Goal: Task Accomplishment & Management: Complete application form

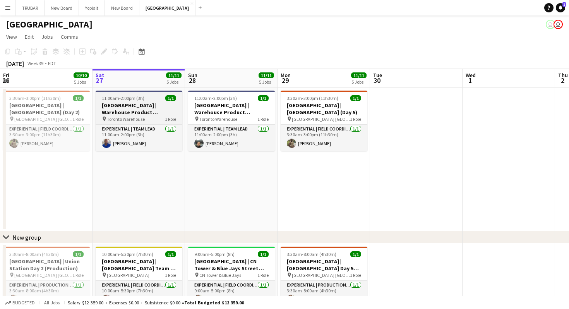
click at [145, 118] on div "pin Toronto Warehouse 1 Role" at bounding box center [139, 119] width 87 height 6
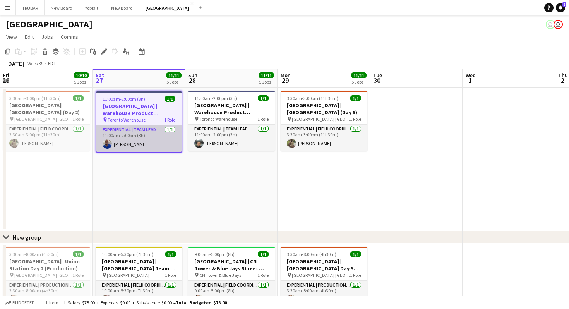
click at [143, 135] on app-card-role "Experiential | Team Lead [DATE] 11:00am-2:00pm (3h) [PERSON_NAME]" at bounding box center [138, 138] width 85 height 26
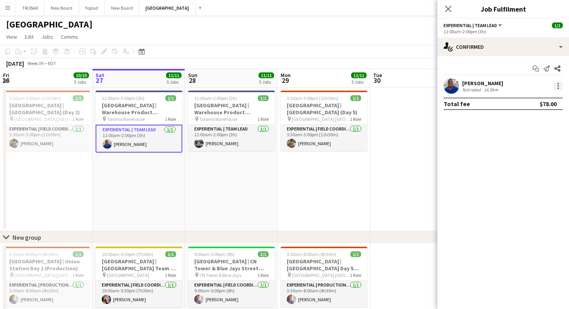
click at [557, 89] on div at bounding box center [557, 85] width 9 height 9
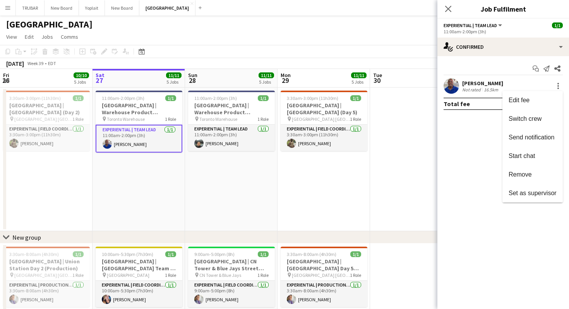
click at [552, 85] on div at bounding box center [284, 154] width 569 height 309
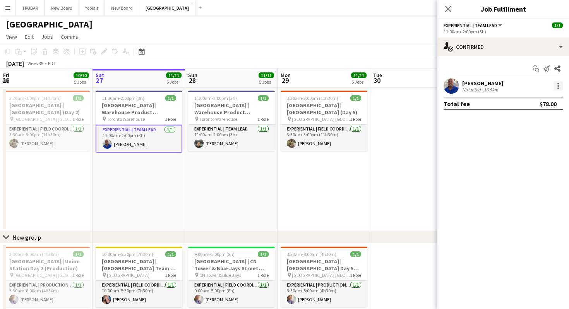
click at [557, 82] on div at bounding box center [557, 85] width 9 height 9
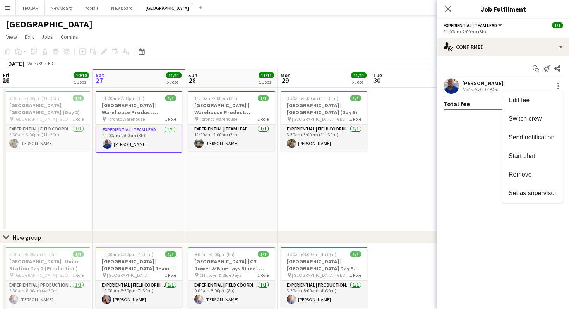
click at [547, 45] on div at bounding box center [284, 154] width 569 height 309
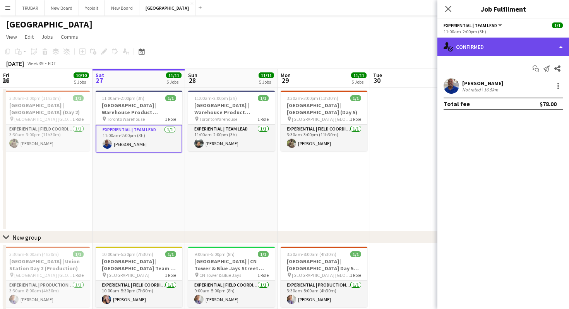
click at [559, 42] on div "single-neutral-actions-check-2 Confirmed" at bounding box center [503, 47] width 132 height 19
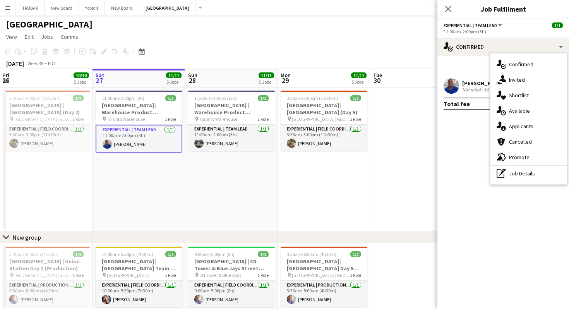
click at [142, 140] on app-card-role "Experiential | Team Lead [DATE] 11:00am-2:00pm (3h) [PERSON_NAME]" at bounding box center [139, 139] width 87 height 28
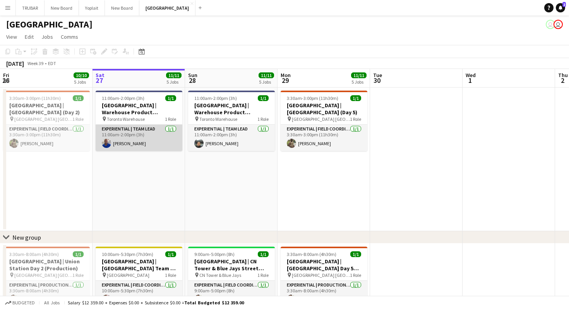
click at [147, 138] on app-card-role "Experiential | Team Lead [DATE] 11:00am-2:00pm (3h) [PERSON_NAME]" at bounding box center [139, 138] width 87 height 26
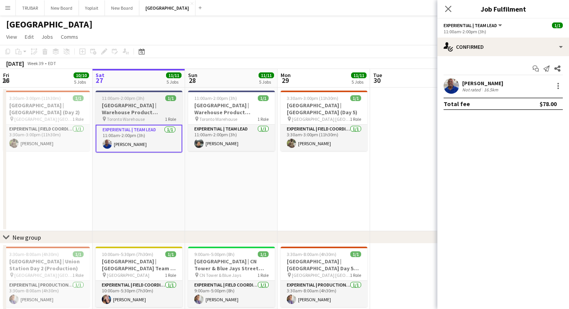
click at [167, 113] on h3 "[GEOGRAPHIC_DATA] | Warehouse Product Reception (pt.1)" at bounding box center [139, 109] width 87 height 14
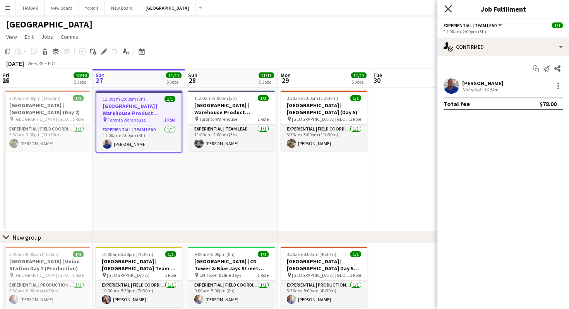
click at [450, 7] on icon "Close pop-in" at bounding box center [447, 8] width 7 height 7
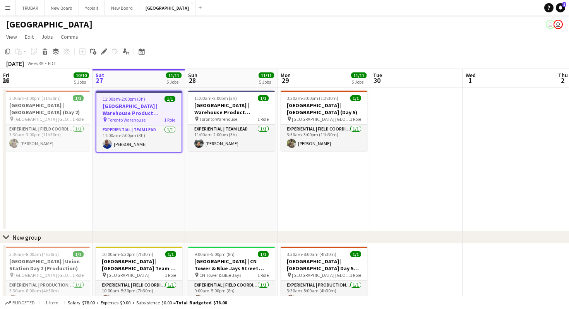
click at [151, 114] on h3 "[GEOGRAPHIC_DATA] | Warehouse Product Reception (pt.1)" at bounding box center [138, 110] width 85 height 14
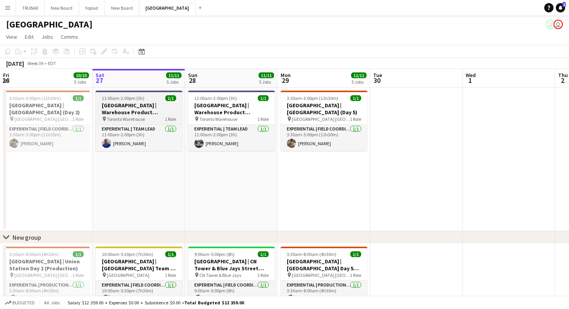
click at [151, 114] on h3 "[GEOGRAPHIC_DATA] | Warehouse Product Reception (pt.1)" at bounding box center [139, 109] width 87 height 14
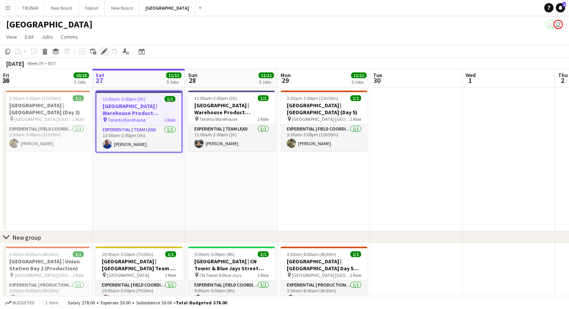
click at [104, 53] on icon "Edit" at bounding box center [104, 51] width 6 height 6
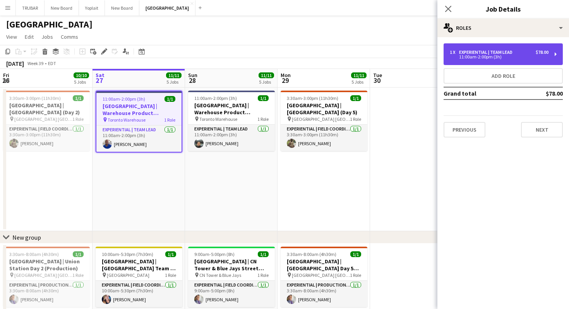
click at [544, 57] on div "11:00am-2:00pm (3h)" at bounding box center [499, 57] width 99 height 4
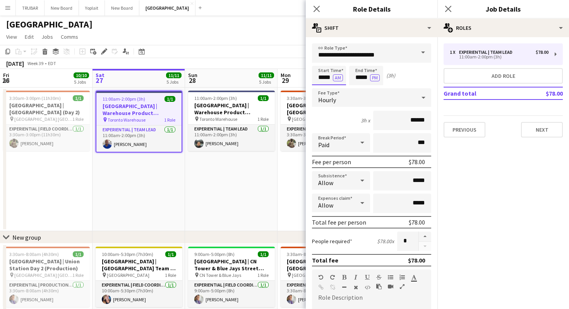
click at [324, 77] on input "*****" at bounding box center [329, 75] width 34 height 19
type input "*****"
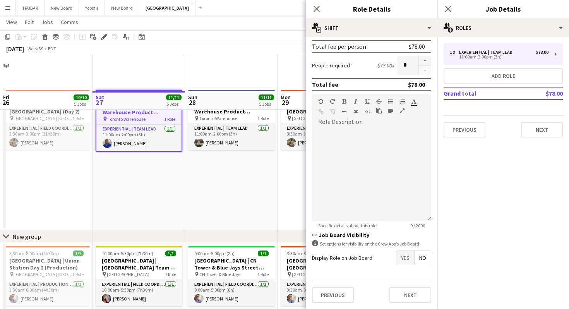
scroll to position [78, 0]
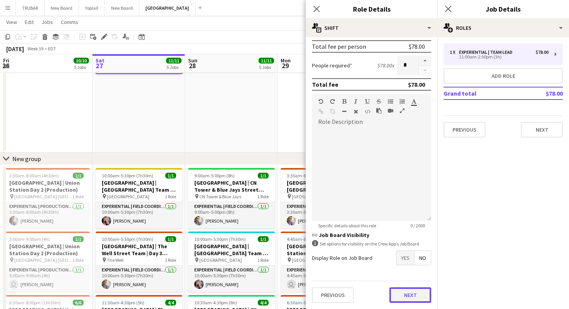
click at [409, 295] on button "Next" at bounding box center [410, 294] width 42 height 15
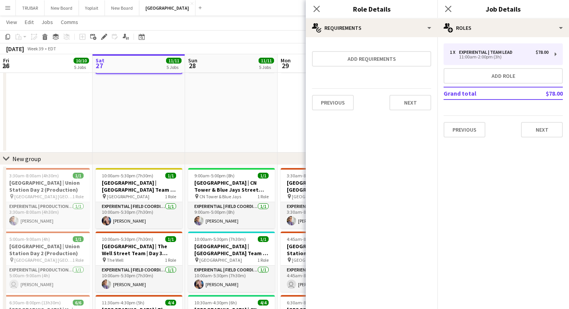
scroll to position [0, 0]
click at [403, 118] on mat-expansion-panel "medal-empty Requirements Add requirements Previous Next" at bounding box center [372, 173] width 132 height 272
click at [405, 108] on button "Next" at bounding box center [410, 102] width 42 height 15
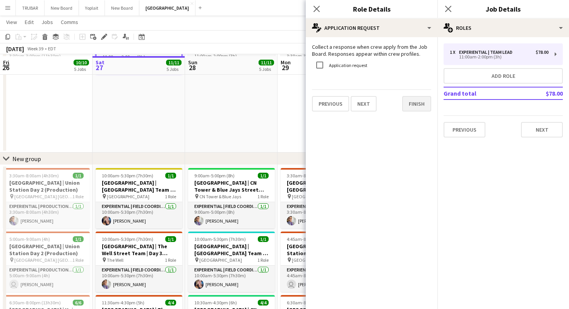
scroll to position [80, 0]
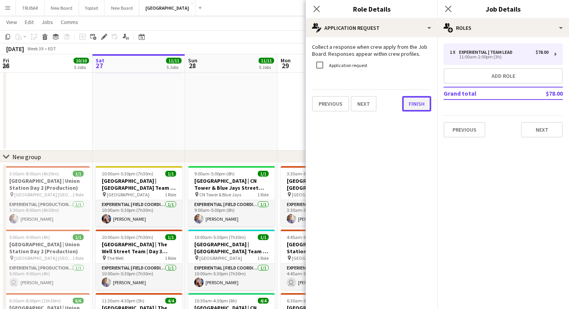
click at [413, 109] on button "Finish" at bounding box center [416, 103] width 29 height 15
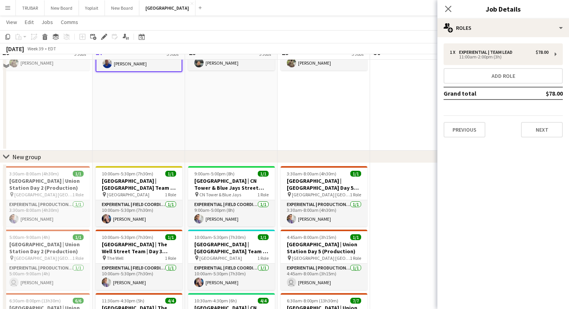
scroll to position [30, 0]
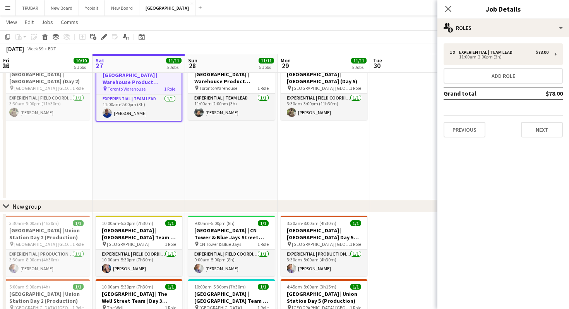
click at [455, 5] on div "Close pop-in" at bounding box center [448, 9] width 22 height 18
click at [446, 6] on icon "Close pop-in" at bounding box center [447, 8] width 7 height 7
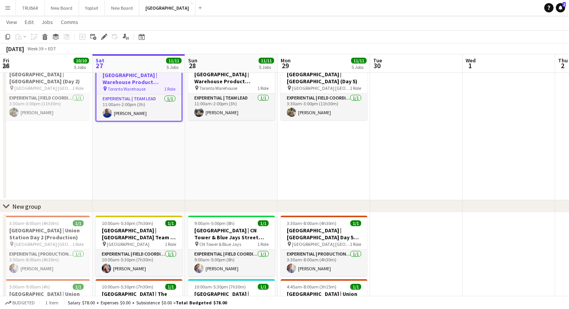
scroll to position [0, 0]
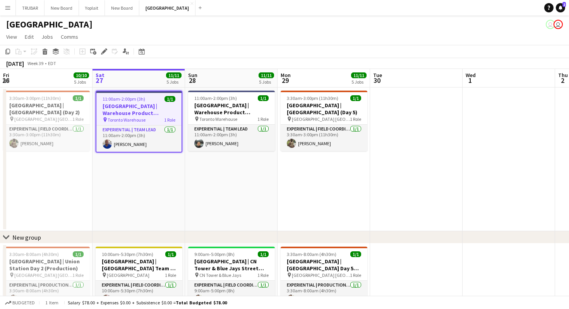
click at [392, 113] on app-date-cell at bounding box center [416, 159] width 92 height 144
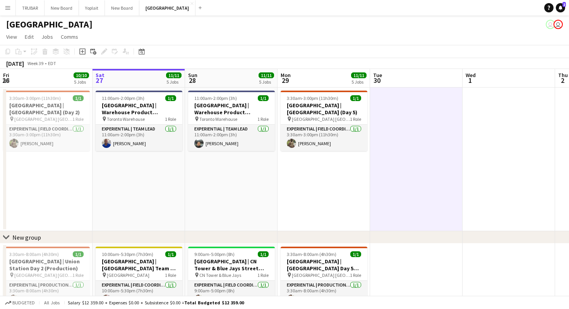
click at [344, 32] on app-page-menu "View Day view expanded Day view collapsed Month view Date picker Jump to [DATE]…" at bounding box center [284, 37] width 569 height 15
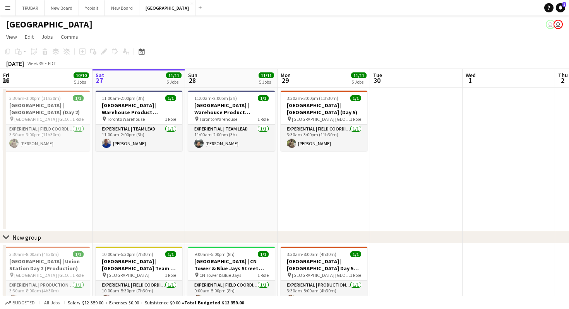
click at [444, 117] on app-date-cell at bounding box center [416, 159] width 92 height 144
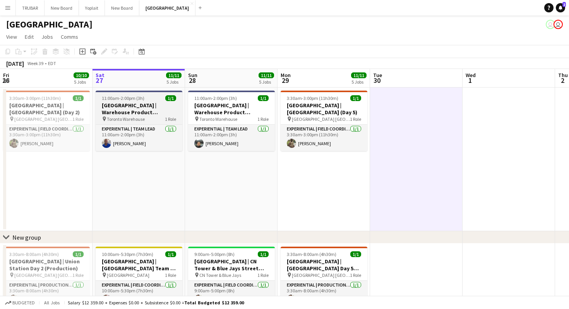
click at [153, 116] on div "pin Toronto Warehouse 1 Role" at bounding box center [139, 119] width 87 height 6
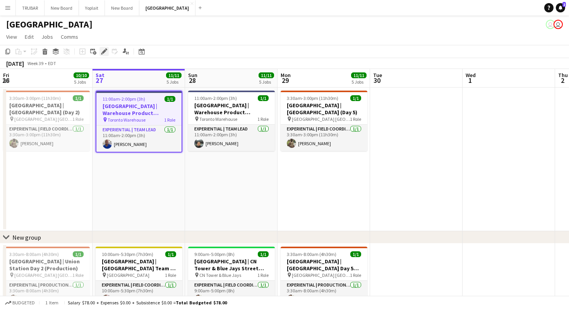
click at [105, 54] on icon "Edit" at bounding box center [104, 51] width 6 height 6
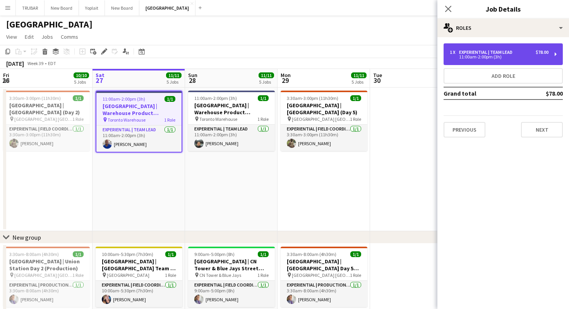
click at [490, 55] on div "11:00am-2:00pm (3h)" at bounding box center [499, 57] width 99 height 4
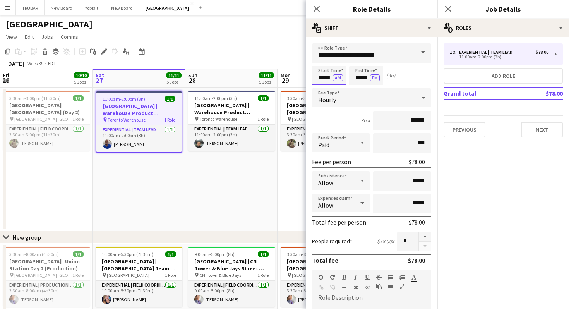
click at [324, 75] on input "*****" at bounding box center [329, 75] width 34 height 19
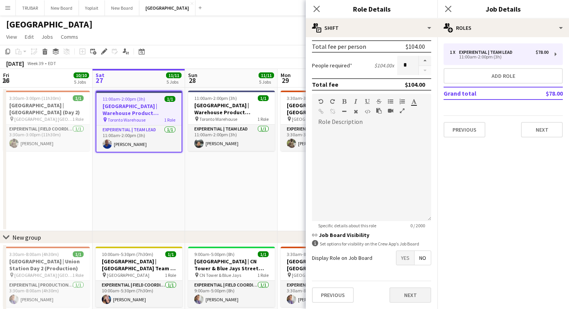
type input "*****"
click at [408, 295] on button "Next" at bounding box center [410, 294] width 42 height 15
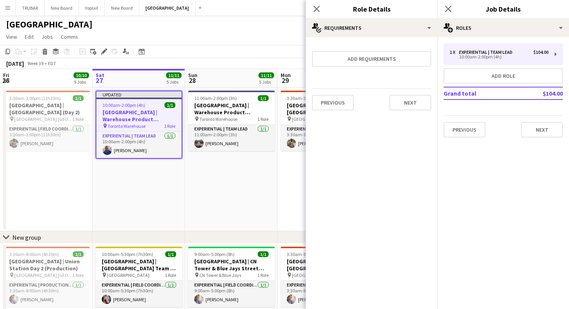
scroll to position [0, 0]
click at [403, 99] on button "Next" at bounding box center [410, 102] width 42 height 15
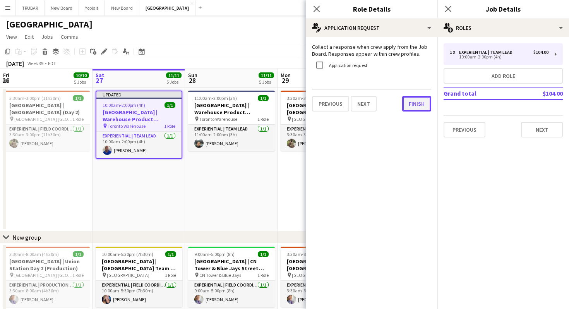
click at [419, 104] on button "Finish" at bounding box center [416, 103] width 29 height 15
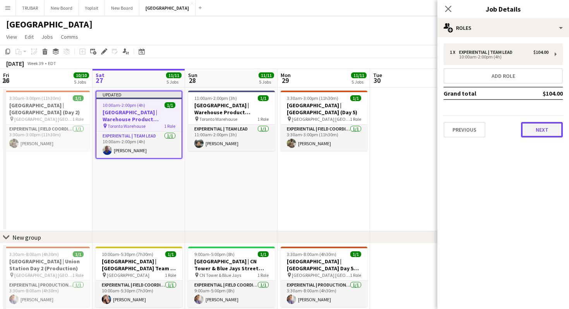
click at [547, 126] on button "Next" at bounding box center [542, 129] width 42 height 15
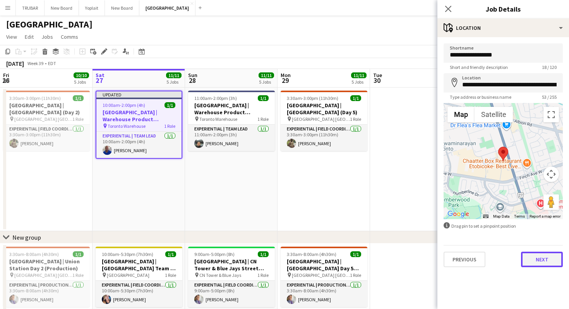
click at [546, 263] on button "Next" at bounding box center [542, 258] width 42 height 15
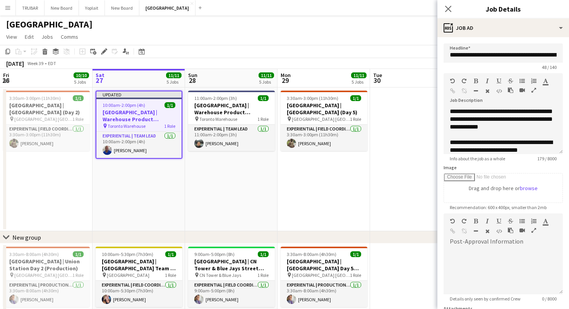
scroll to position [74, 0]
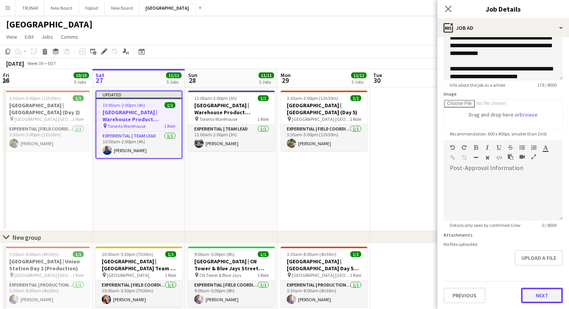
click at [544, 291] on button "Next" at bounding box center [542, 294] width 42 height 15
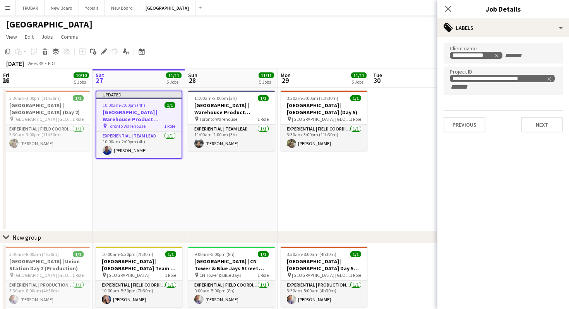
scroll to position [0, 0]
click at [538, 125] on button "Next" at bounding box center [542, 124] width 42 height 15
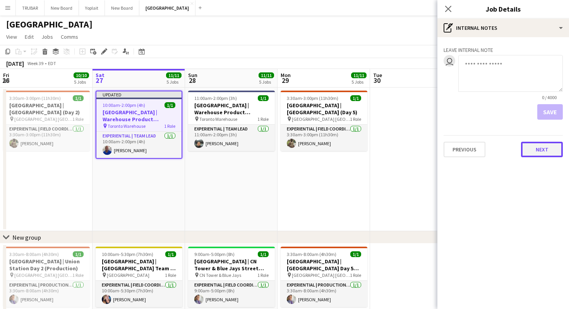
click at [544, 149] on button "Next" at bounding box center [542, 149] width 42 height 15
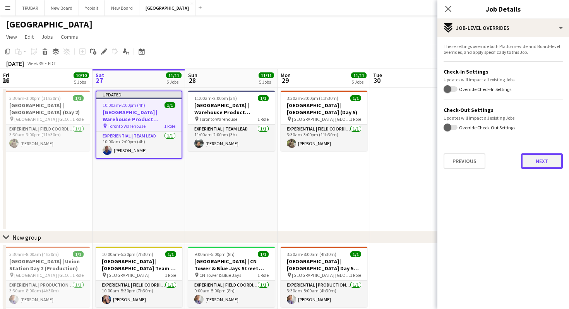
click at [539, 159] on button "Next" at bounding box center [542, 160] width 42 height 15
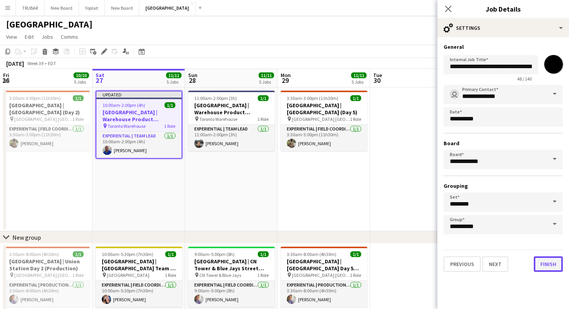
click at [547, 262] on button "Finish" at bounding box center [547, 263] width 29 height 15
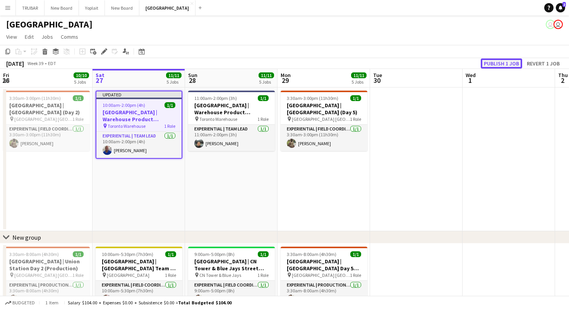
click at [496, 64] on button "Publish 1 job" at bounding box center [500, 63] width 41 height 10
